Goal: Download file/media

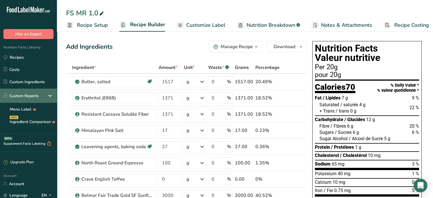
scroll to position [0, 1]
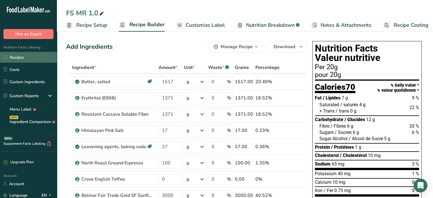
click at [14, 53] on link "Recipes" at bounding box center [28, 57] width 57 height 11
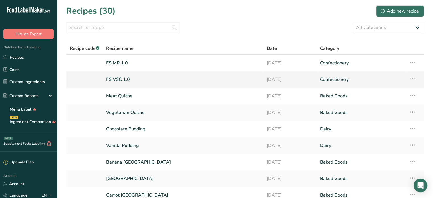
click at [129, 78] on link "FS VSC 1.0" at bounding box center [182, 79] width 153 height 12
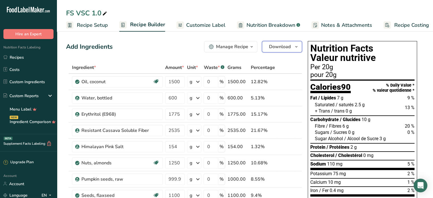
click at [298, 46] on icon "button" at bounding box center [296, 46] width 5 height 7
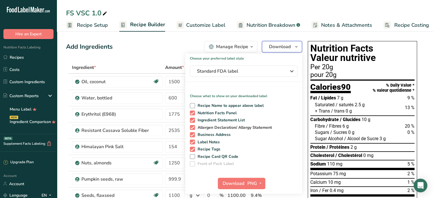
scroll to position [28, 0]
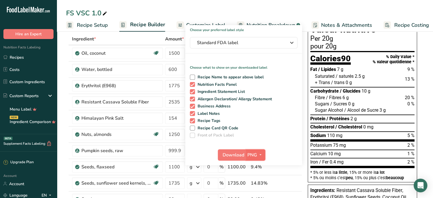
click at [260, 153] on icon "button" at bounding box center [260, 154] width 5 height 7
click at [256, 194] on link "PDF" at bounding box center [256, 194] width 18 height 9
click at [235, 155] on span "Download" at bounding box center [234, 154] width 22 height 7
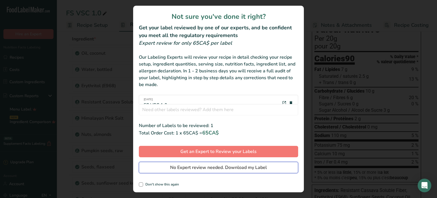
click at [224, 166] on span "No Expert review needed. Download my Label" at bounding box center [218, 167] width 97 height 7
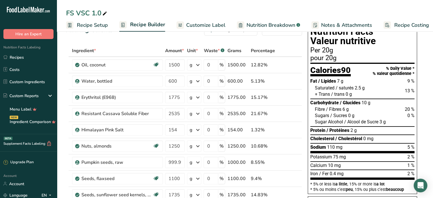
scroll to position [0, 0]
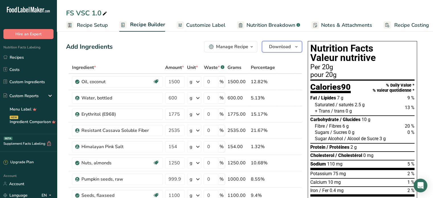
click at [289, 48] on span "Download" at bounding box center [280, 46] width 22 height 7
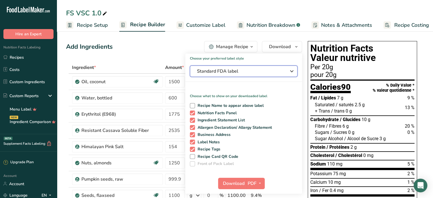
click at [241, 73] on span "Standard FDA label" at bounding box center [239, 71] width 85 height 7
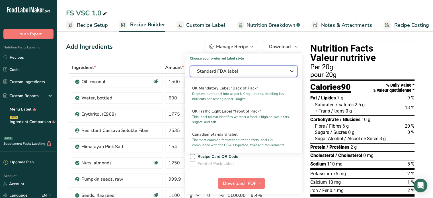
scroll to position [199, 0]
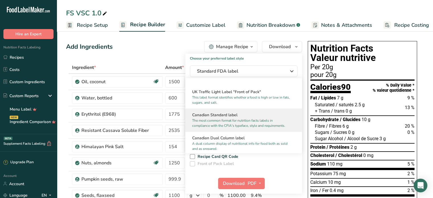
click at [231, 126] on p "The most common format for nutrition facts labels in compliance with the CFIA's…" at bounding box center [241, 123] width 98 height 10
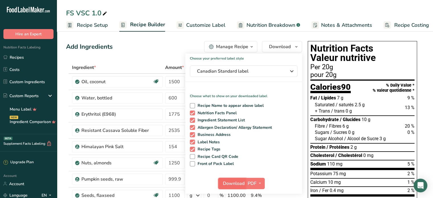
click at [239, 181] on span "Download" at bounding box center [234, 183] width 22 height 7
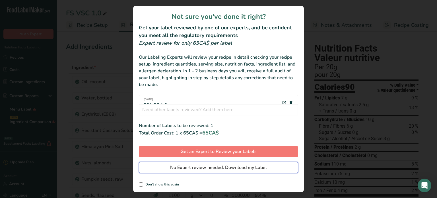
click at [227, 165] on span "No Expert review needed. Download my Label" at bounding box center [218, 167] width 97 height 7
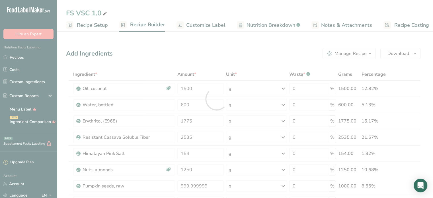
scroll to position [0, 0]
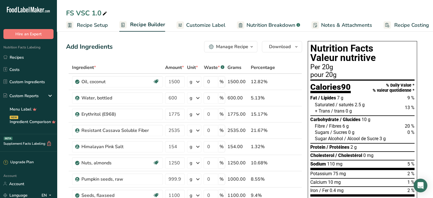
drag, startPoint x: 17, startPoint y: 57, endPoint x: 200, endPoint y: 59, distance: 183.6
click at [17, 57] on link "Recipes" at bounding box center [28, 57] width 57 height 11
